Goal: Check status: Check status

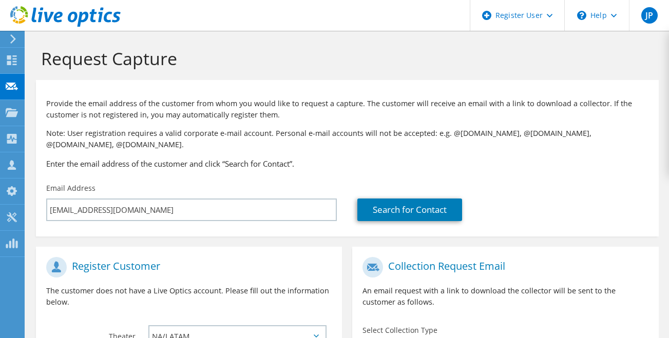
scroll to position [257, 0]
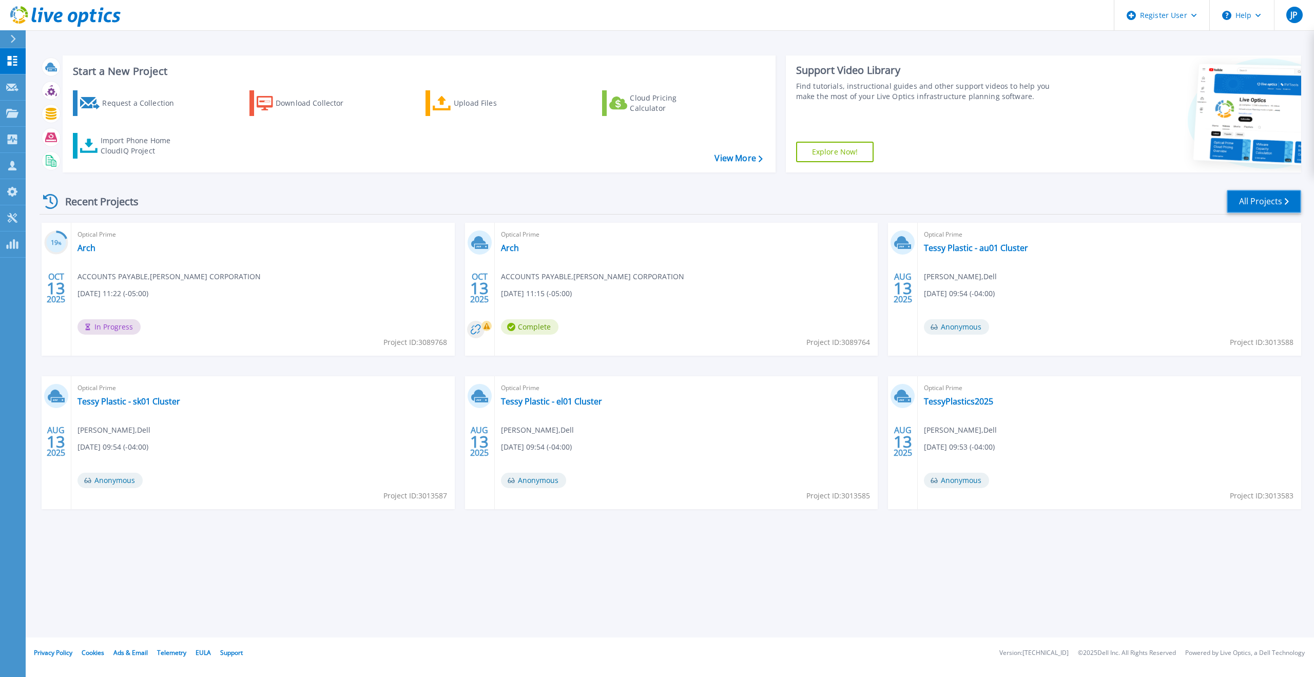
click at [1245, 203] on link "All Projects" at bounding box center [1264, 201] width 74 height 23
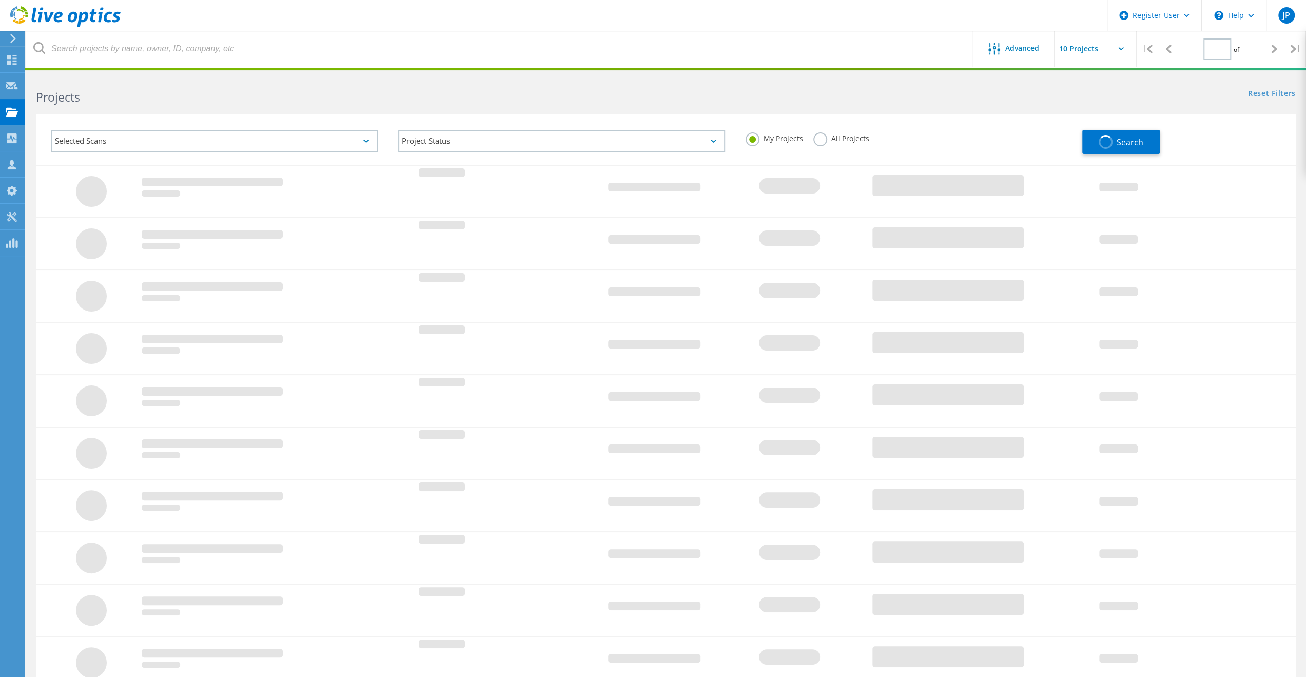
type input "1"
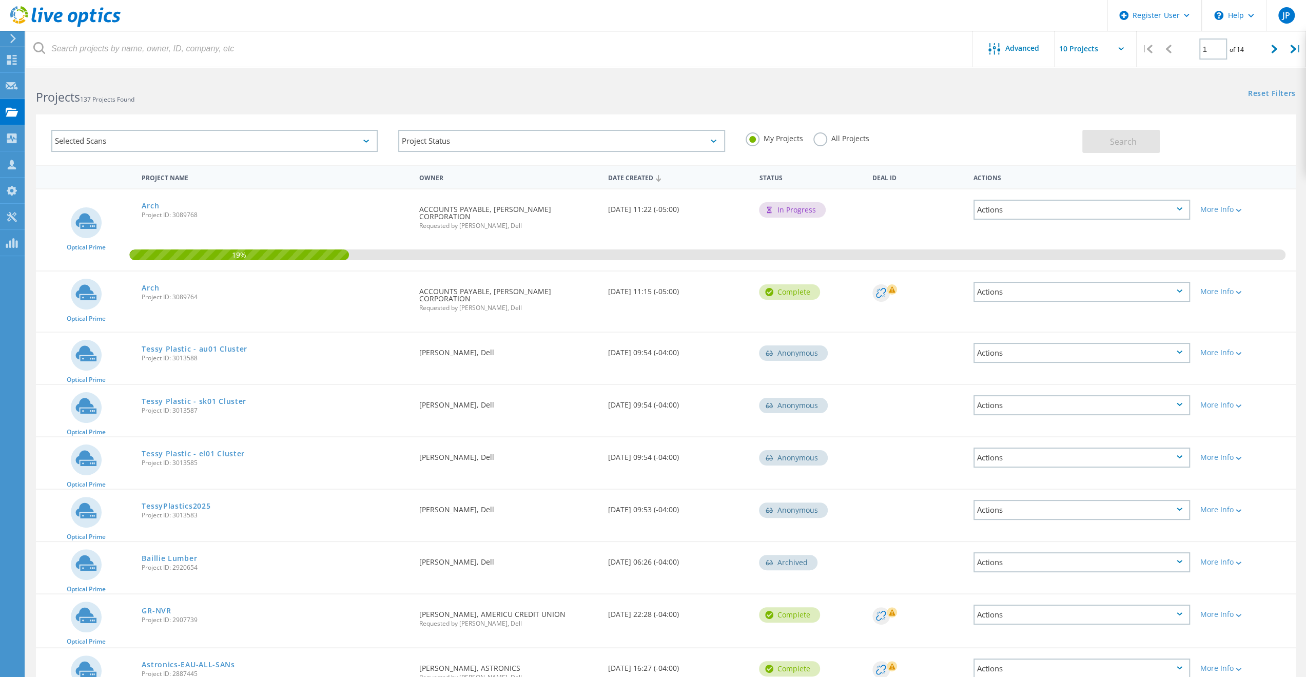
click at [826, 136] on label "All Projects" at bounding box center [842, 137] width 56 height 10
click at [0, 0] on input "All Projects" at bounding box center [0, 0] width 0 height 0
click at [1114, 147] on button "Search" at bounding box center [1122, 141] width 78 height 23
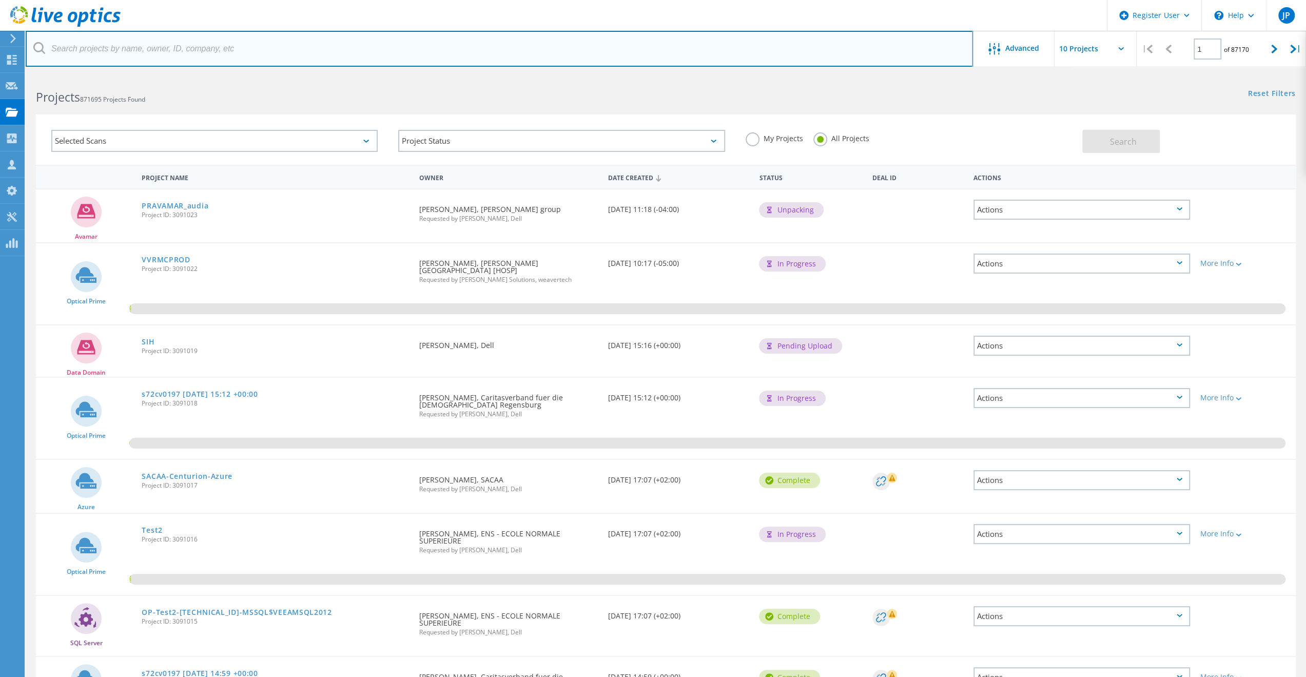
click at [273, 54] on input "text" at bounding box center [500, 49] width 948 height 36
type input "3085454"
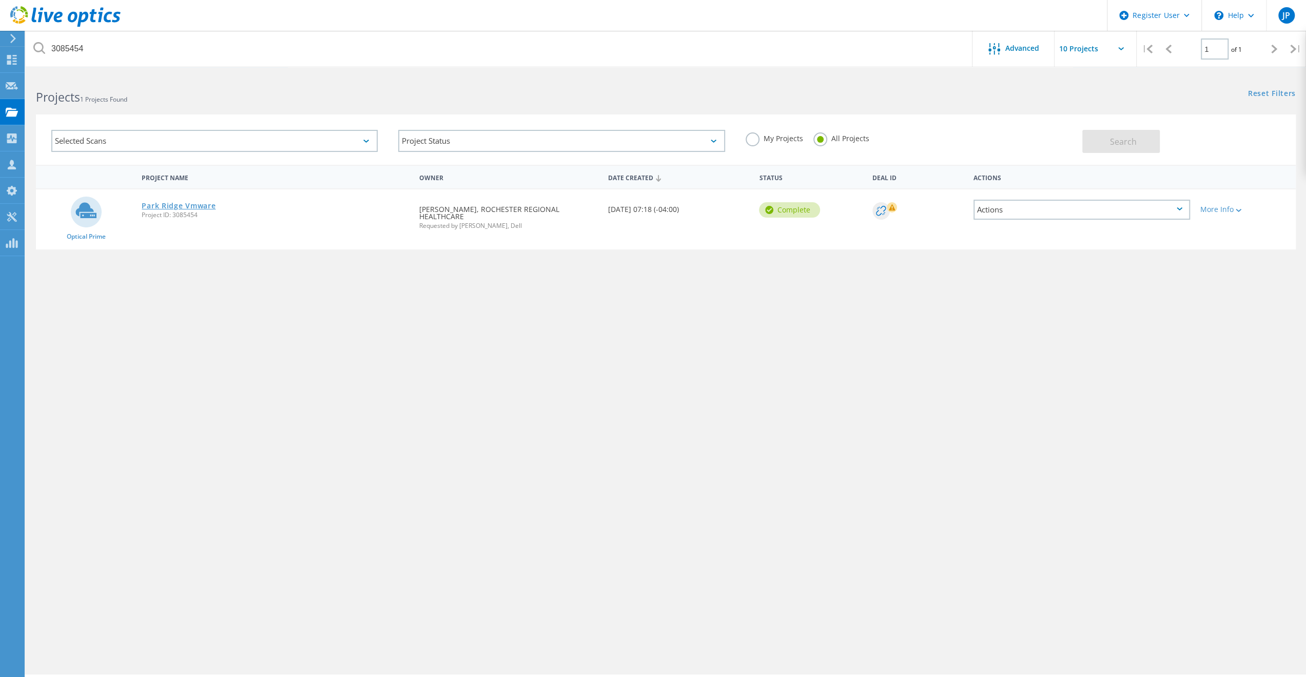
click at [180, 205] on link "Park Ridge Vmware" at bounding box center [179, 205] width 74 height 7
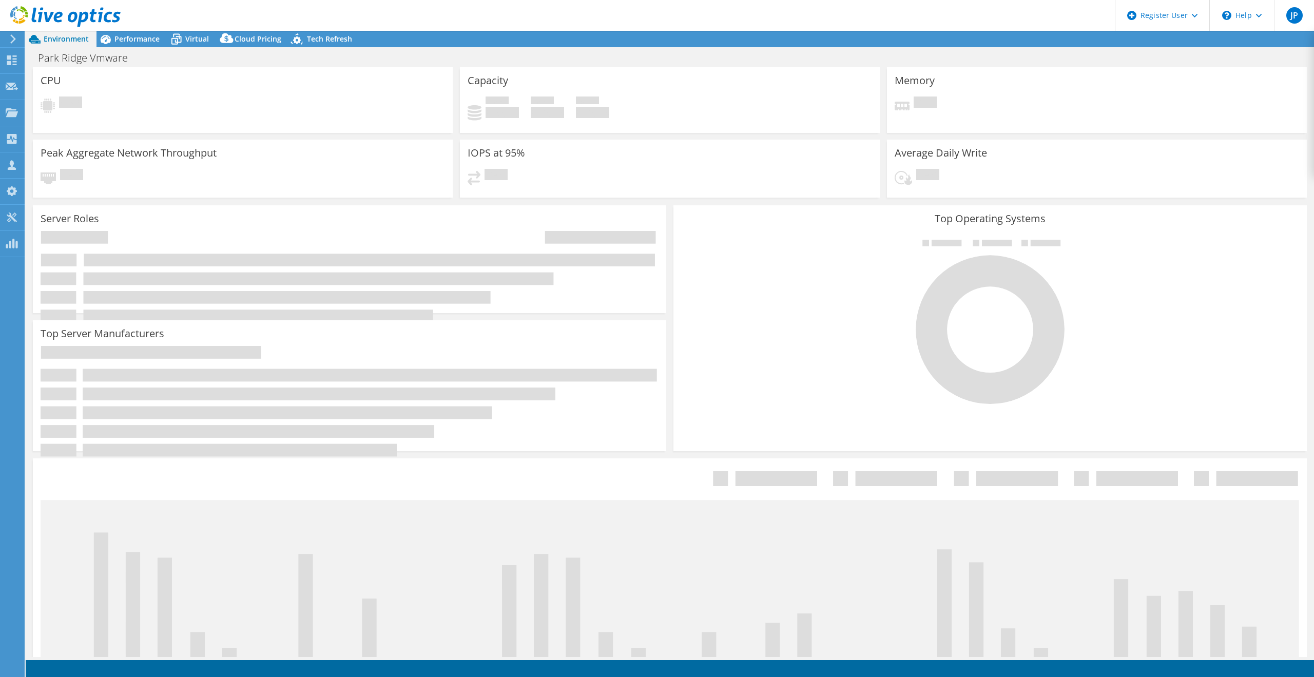
select select "USD"
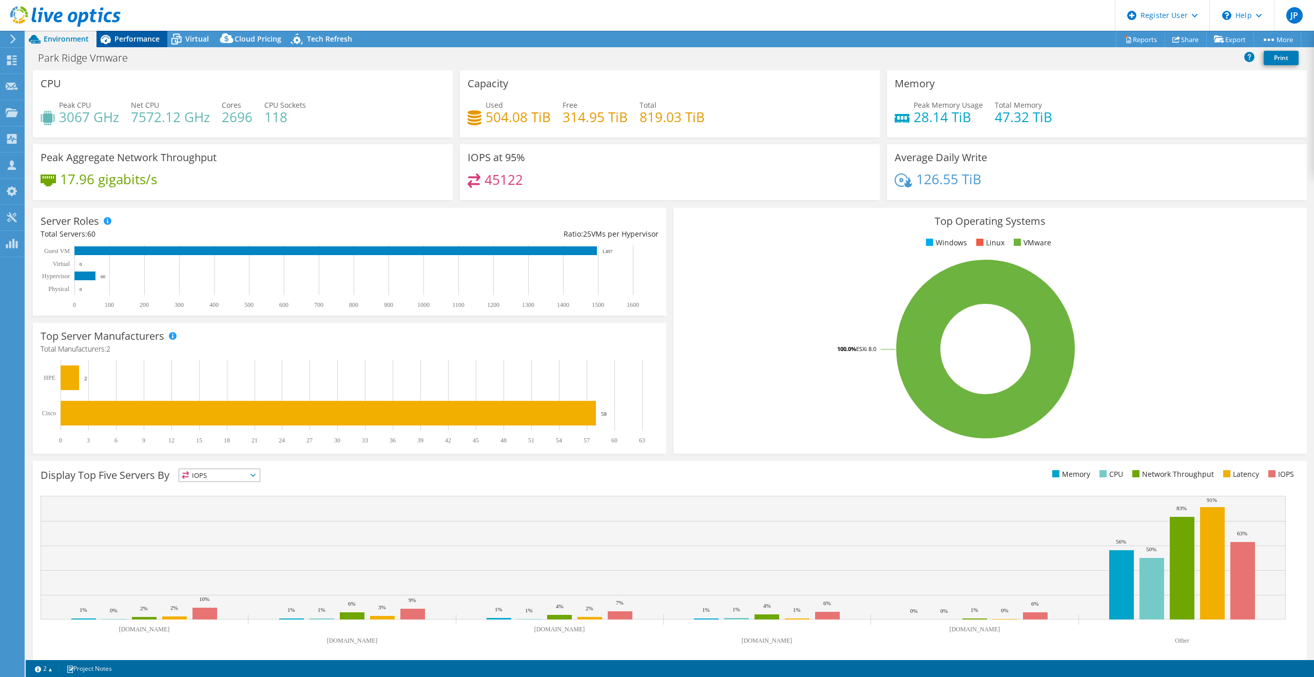
click at [156, 42] on span "Performance" at bounding box center [136, 39] width 45 height 10
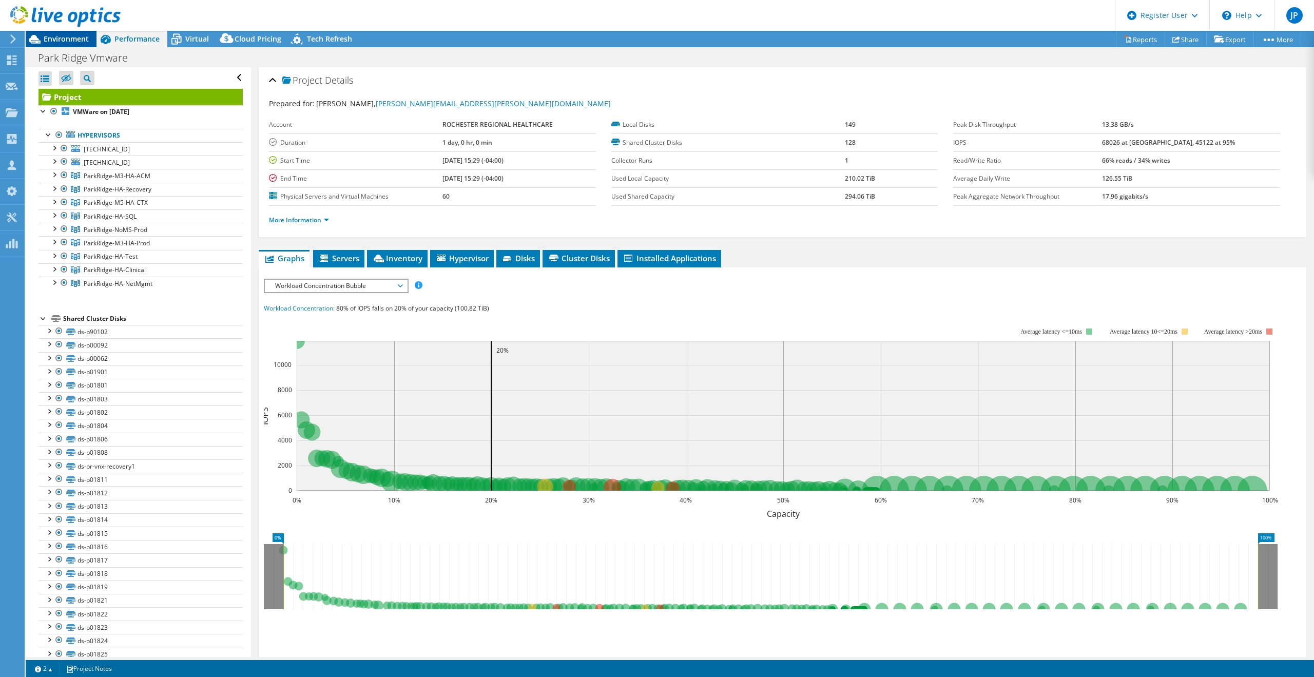
click at [67, 41] on span "Environment" at bounding box center [66, 39] width 45 height 10
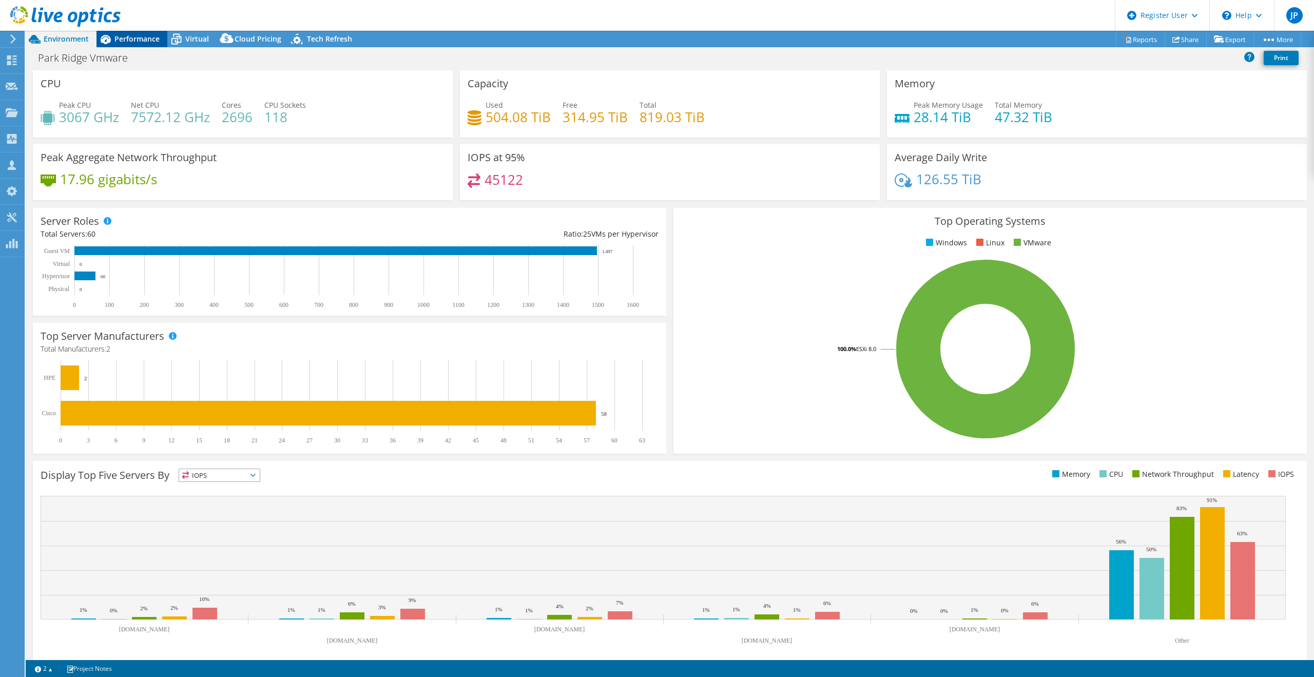
click at [137, 44] on div "Performance" at bounding box center [132, 39] width 71 height 16
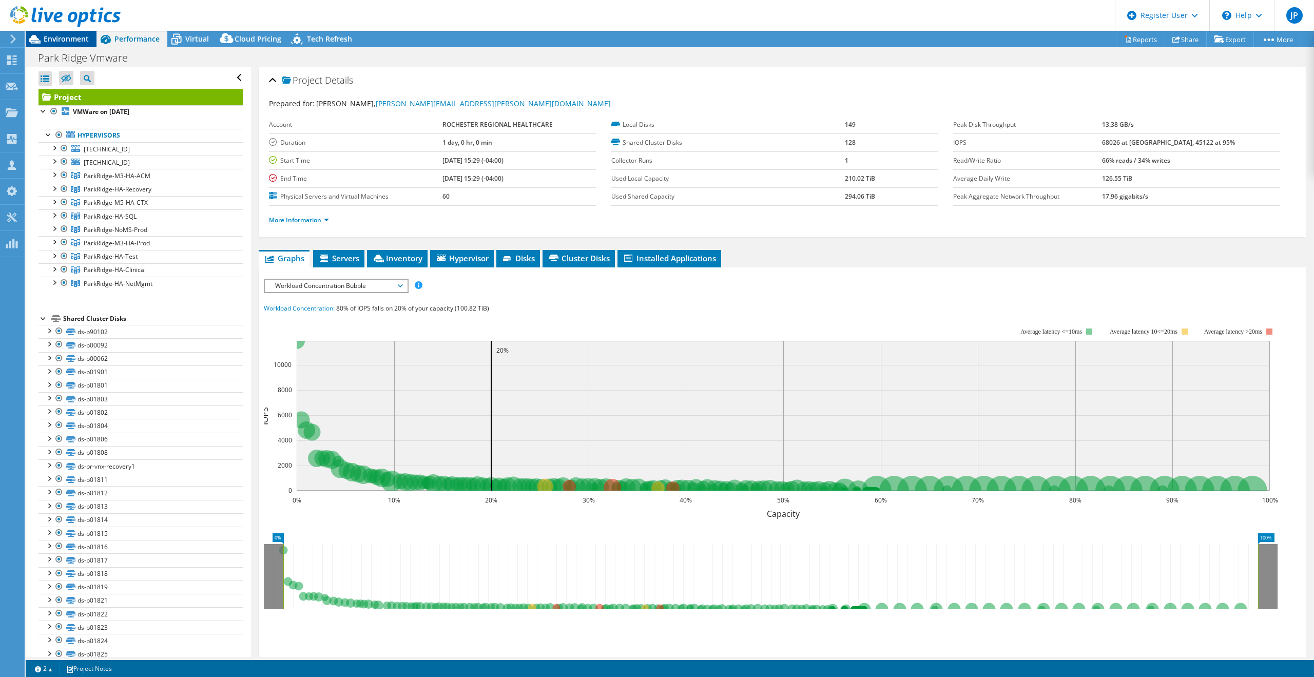
click at [74, 41] on span "Environment" at bounding box center [66, 39] width 45 height 10
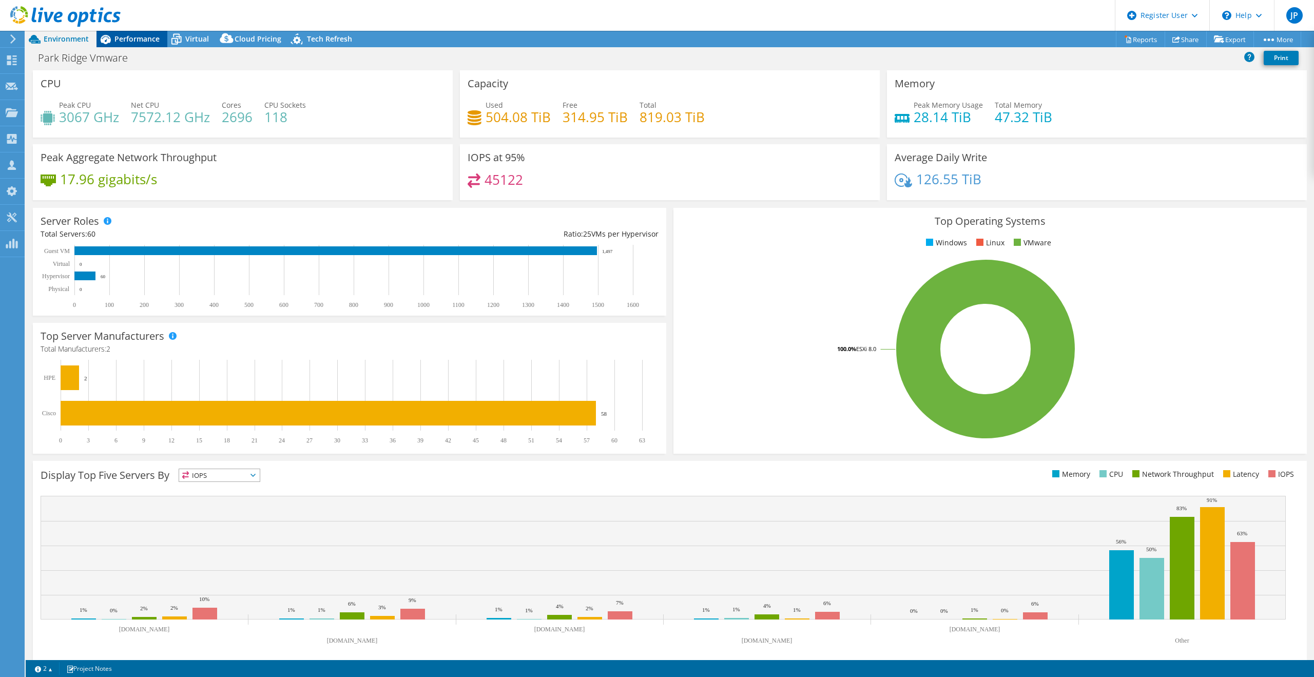
click at [128, 40] on span "Performance" at bounding box center [136, 39] width 45 height 10
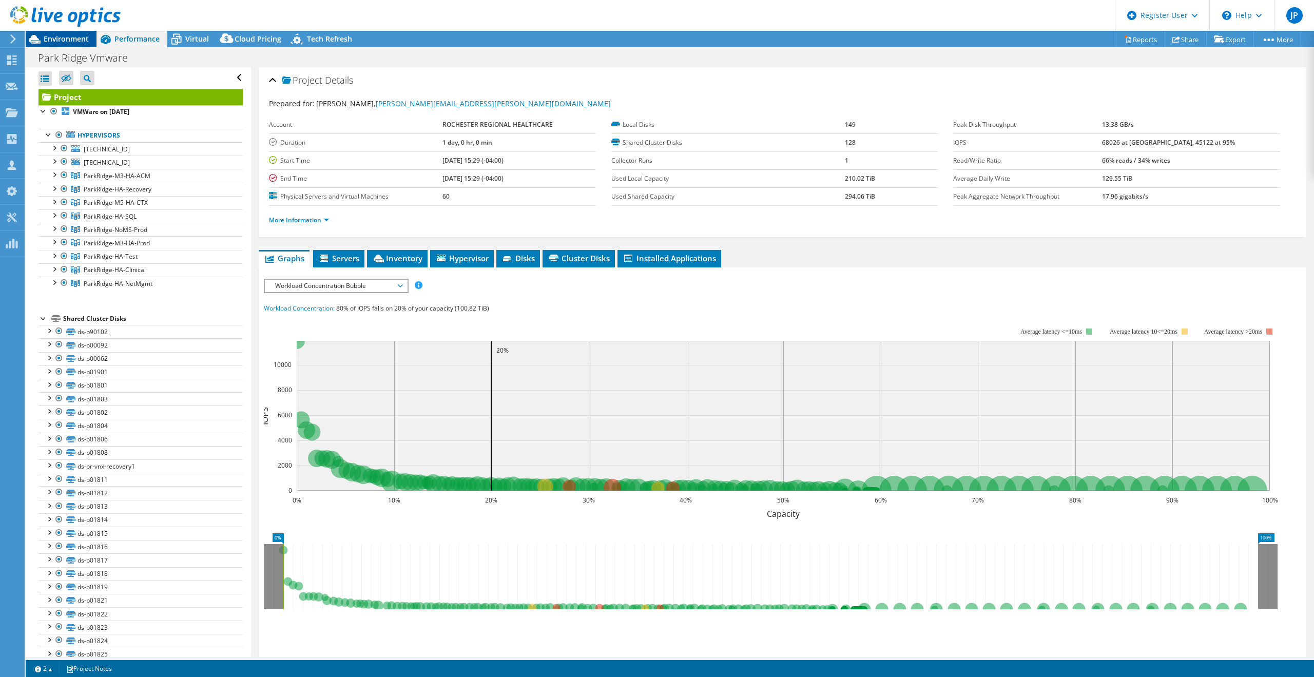
click at [69, 41] on span "Environment" at bounding box center [66, 39] width 45 height 10
